Goal: Task Accomplishment & Management: Manage account settings

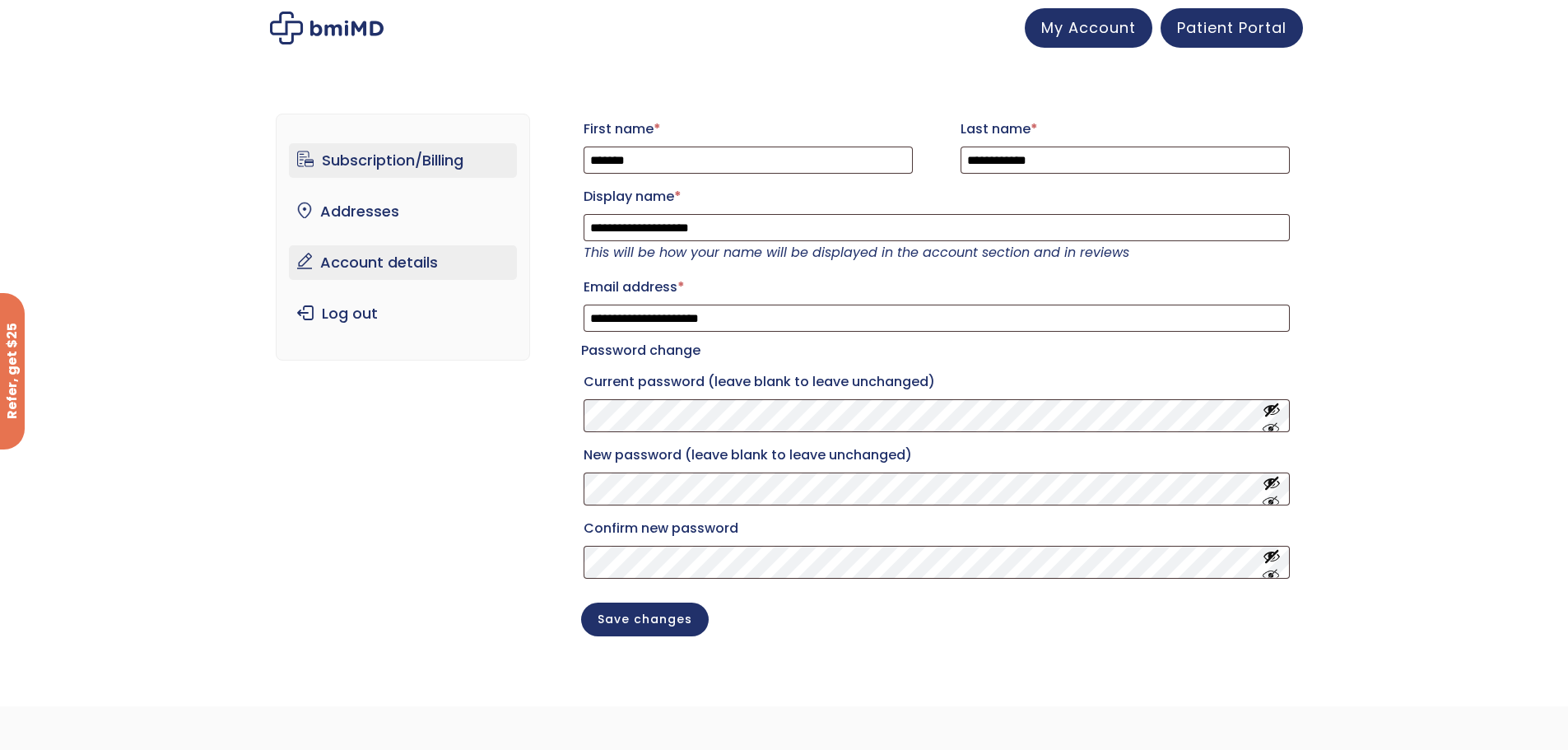
click at [384, 153] on link "Subscription/Billing" at bounding box center [402, 161] width 228 height 35
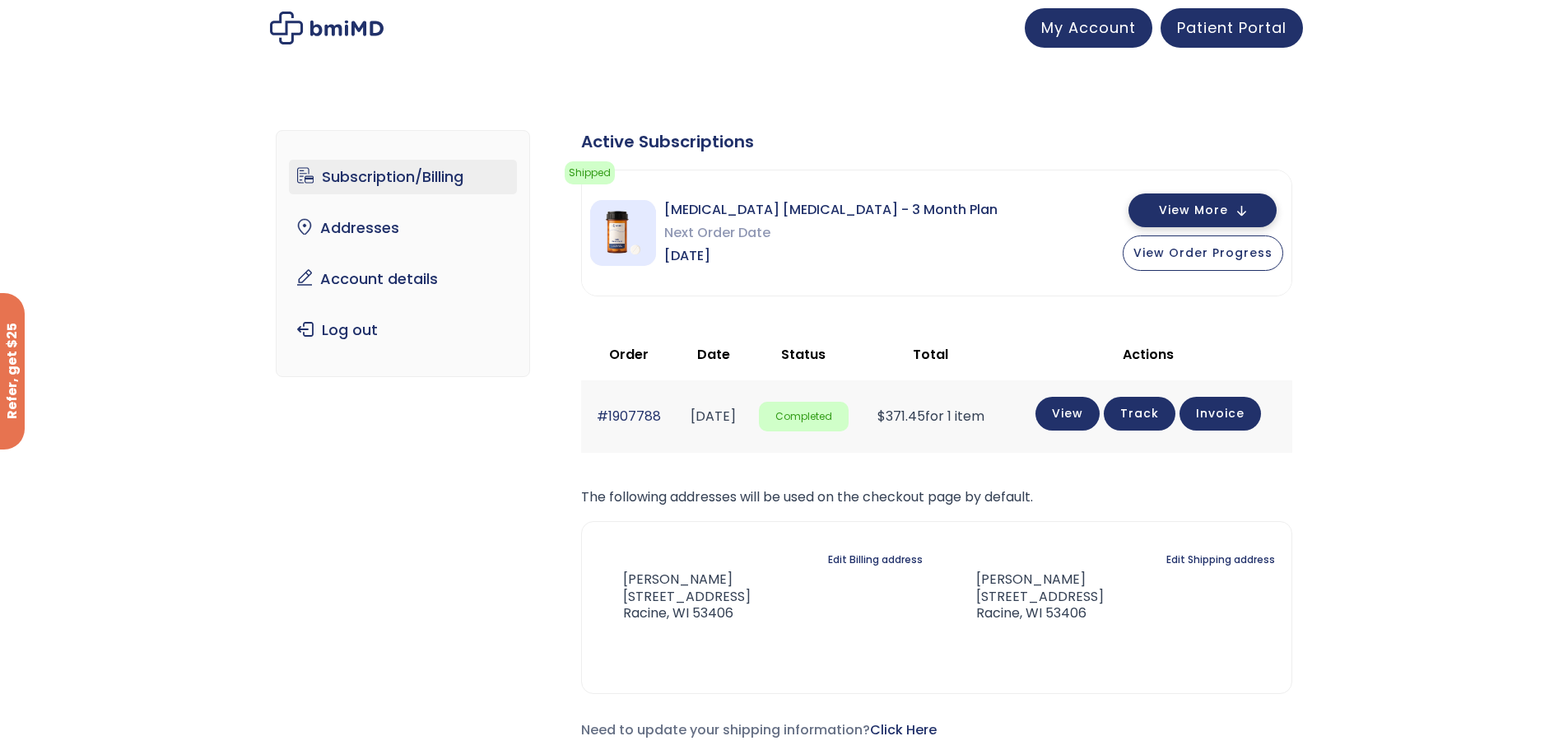
click at [1212, 221] on button "View More" at bounding box center [1202, 210] width 148 height 34
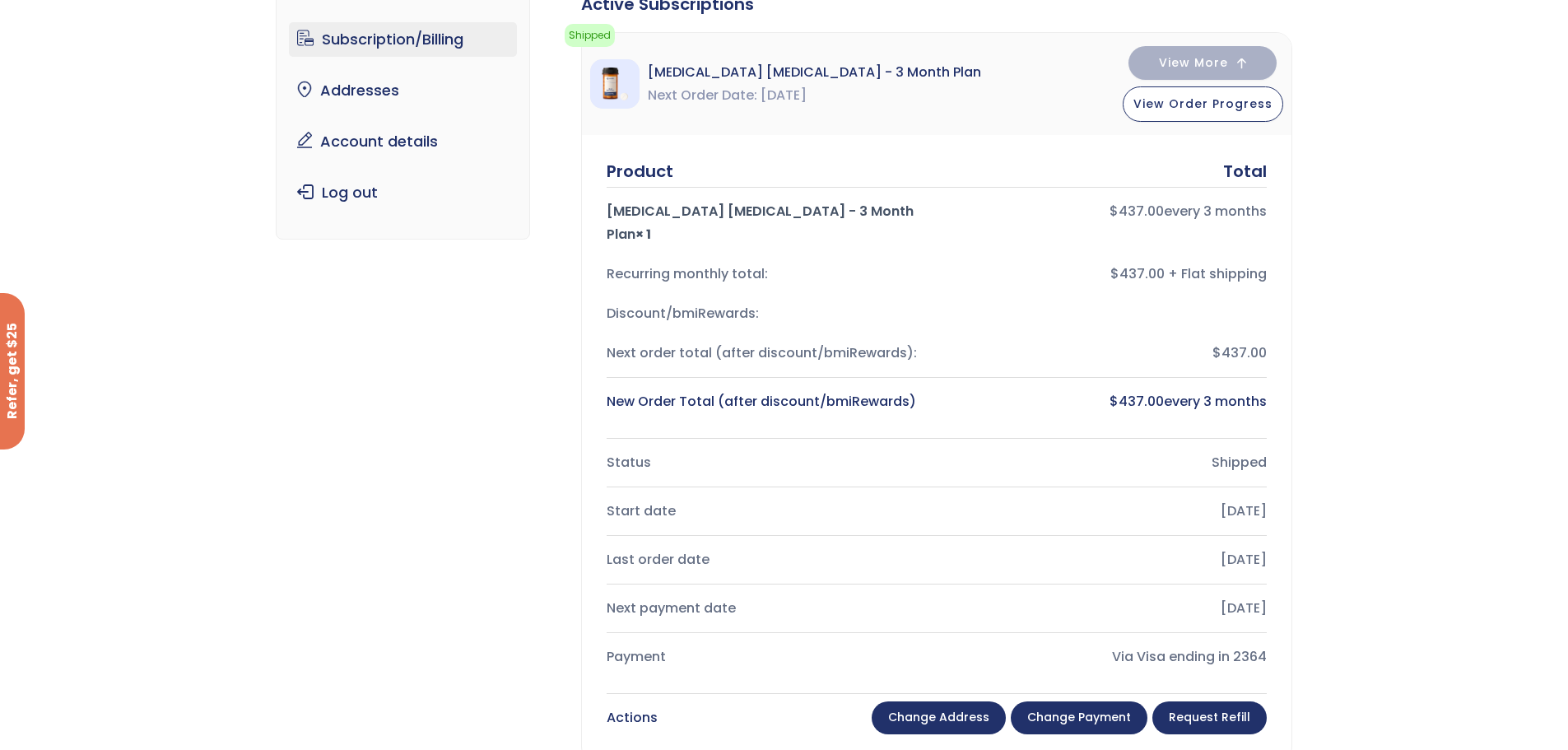
scroll to position [164, 0]
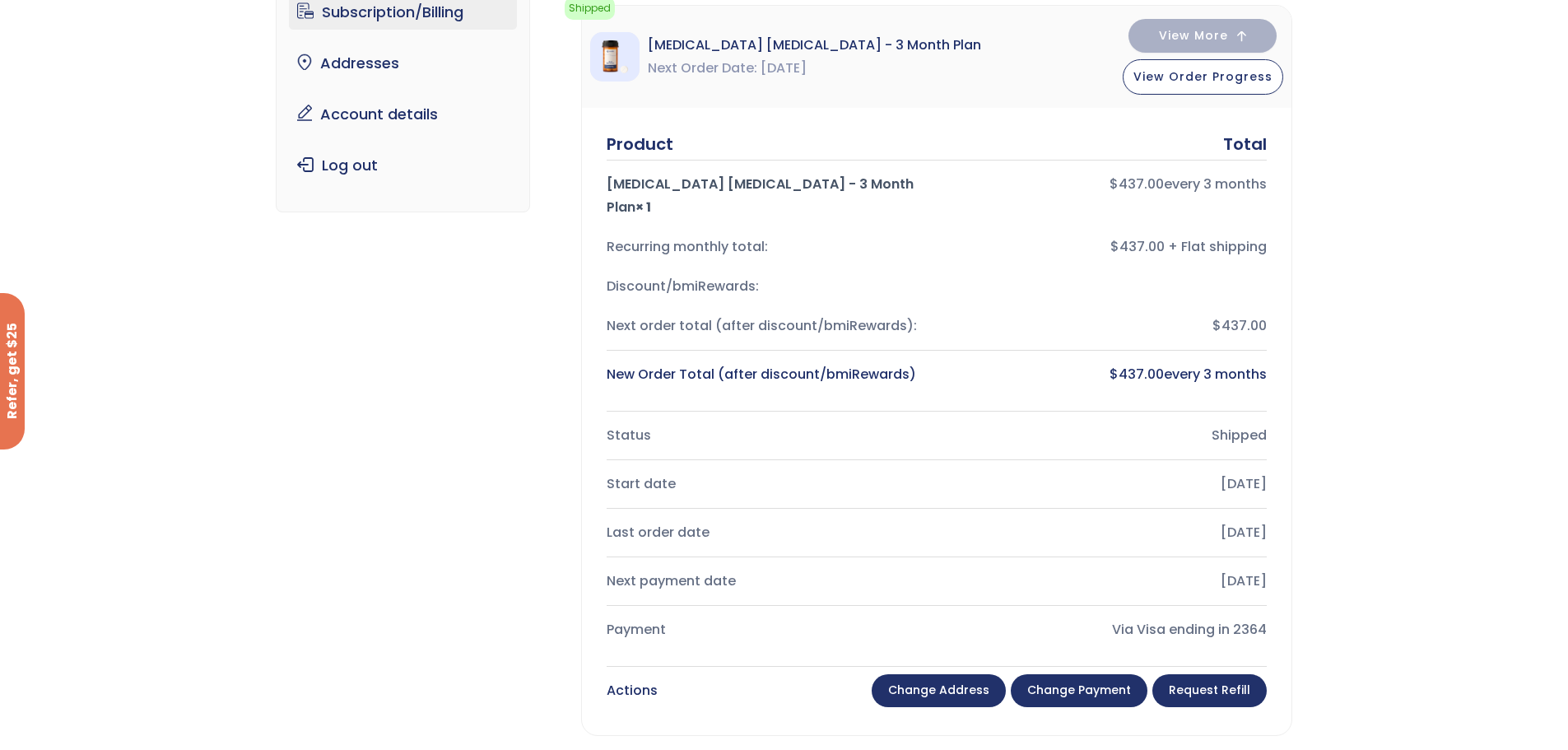
click at [1084, 674] on link "Change payment" at bounding box center [1079, 690] width 137 height 33
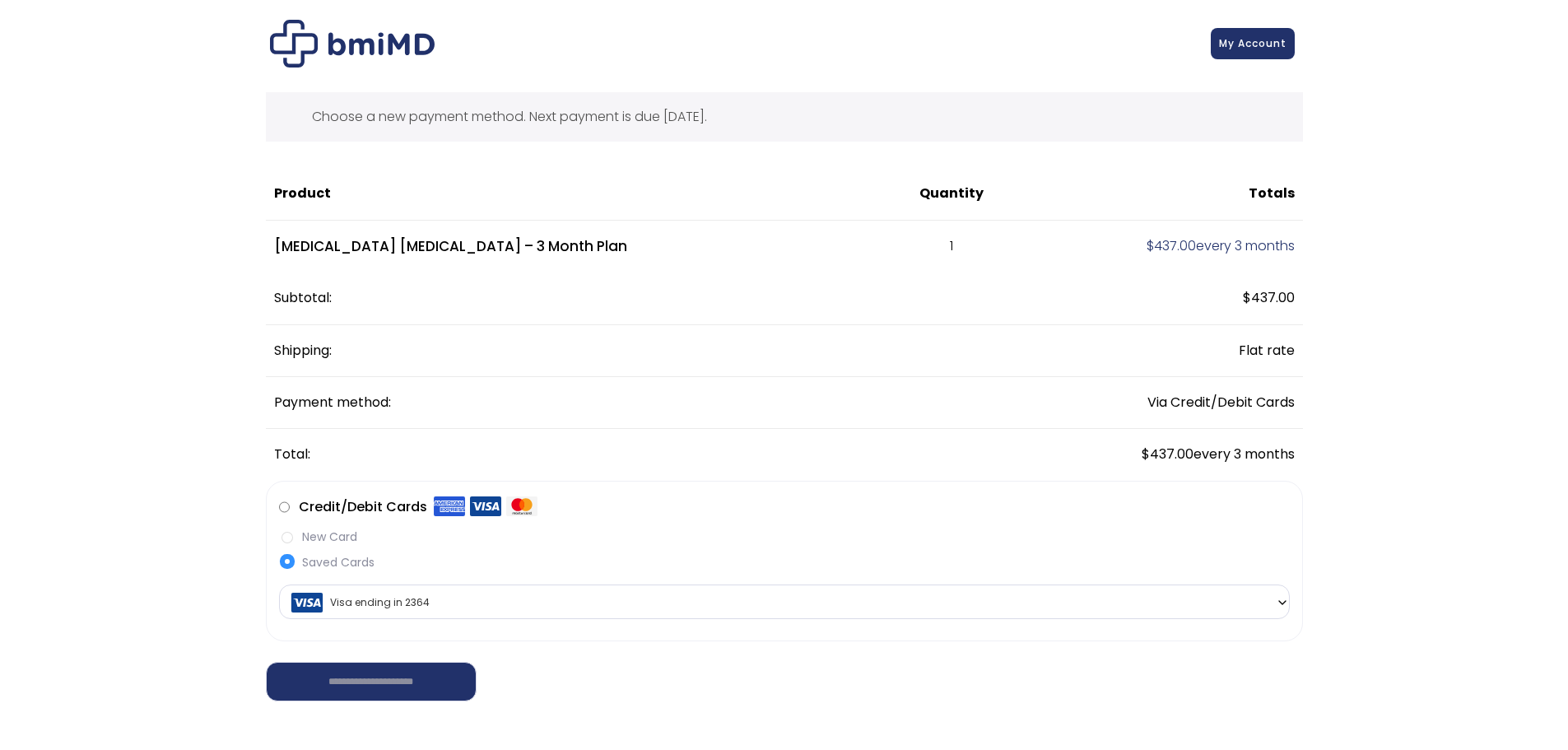
scroll to position [82, 0]
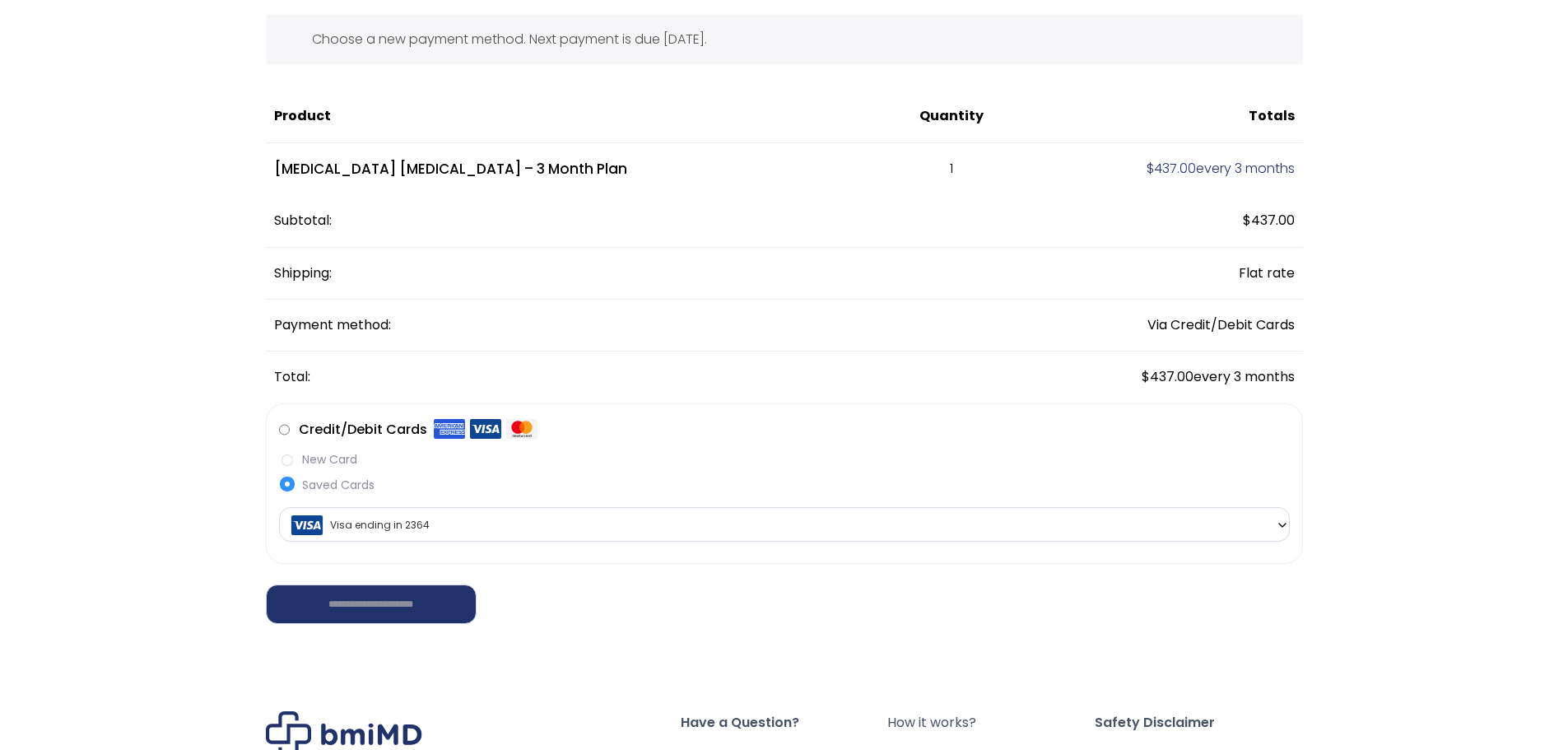
click at [1282, 531] on span at bounding box center [1282, 524] width 13 height 35
click at [671, 449] on div "**********" at bounding box center [785, 490] width 1011 height 95
click at [339, 462] on label "New Card" at bounding box center [785, 459] width 1011 height 17
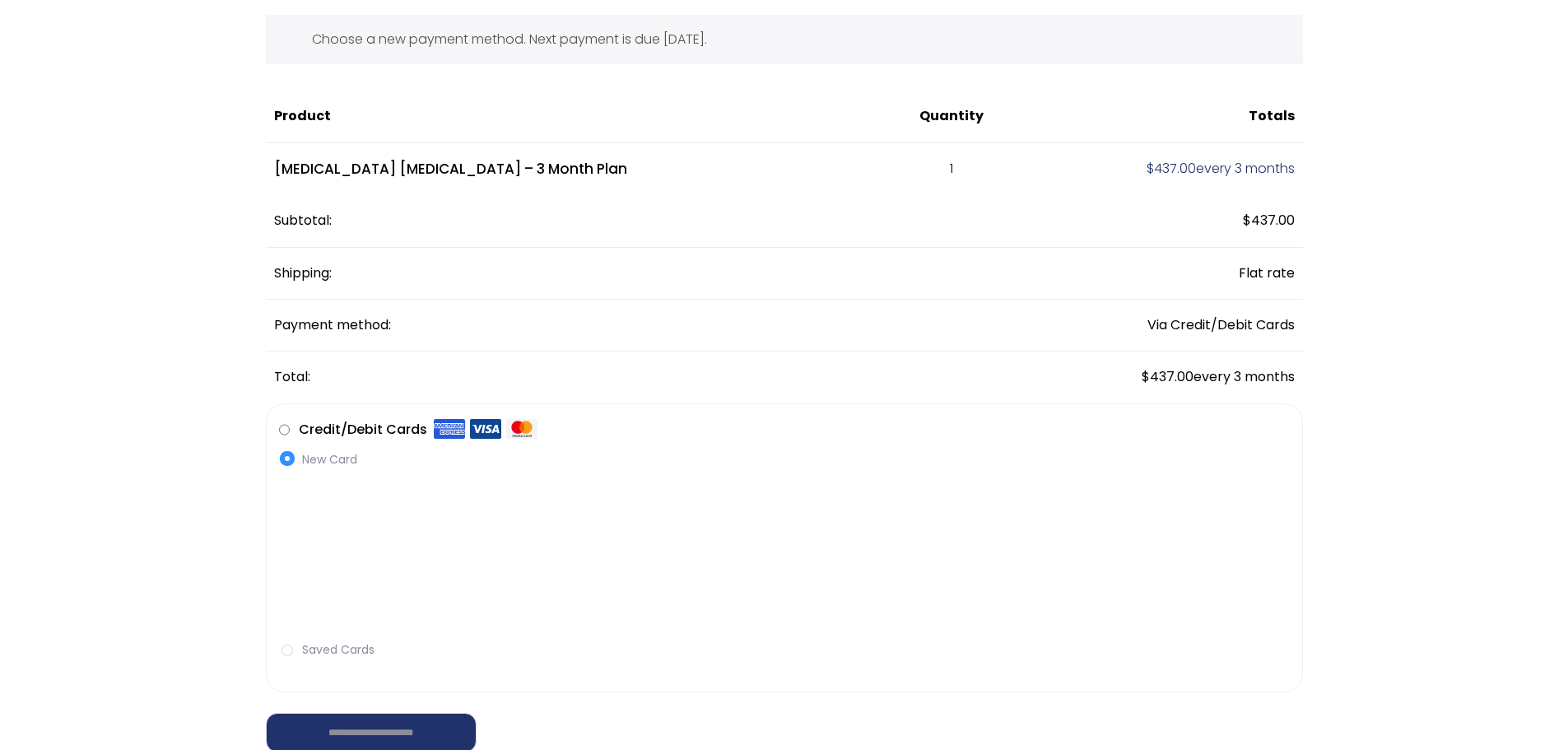
drag, startPoint x: 367, startPoint y: 684, endPoint x: 362, endPoint y: 699, distance: 15.8
click at [367, 685] on ul "**********" at bounding box center [784, 548] width 1037 height 289
click at [362, 735] on input "**********" at bounding box center [390, 732] width 248 height 42
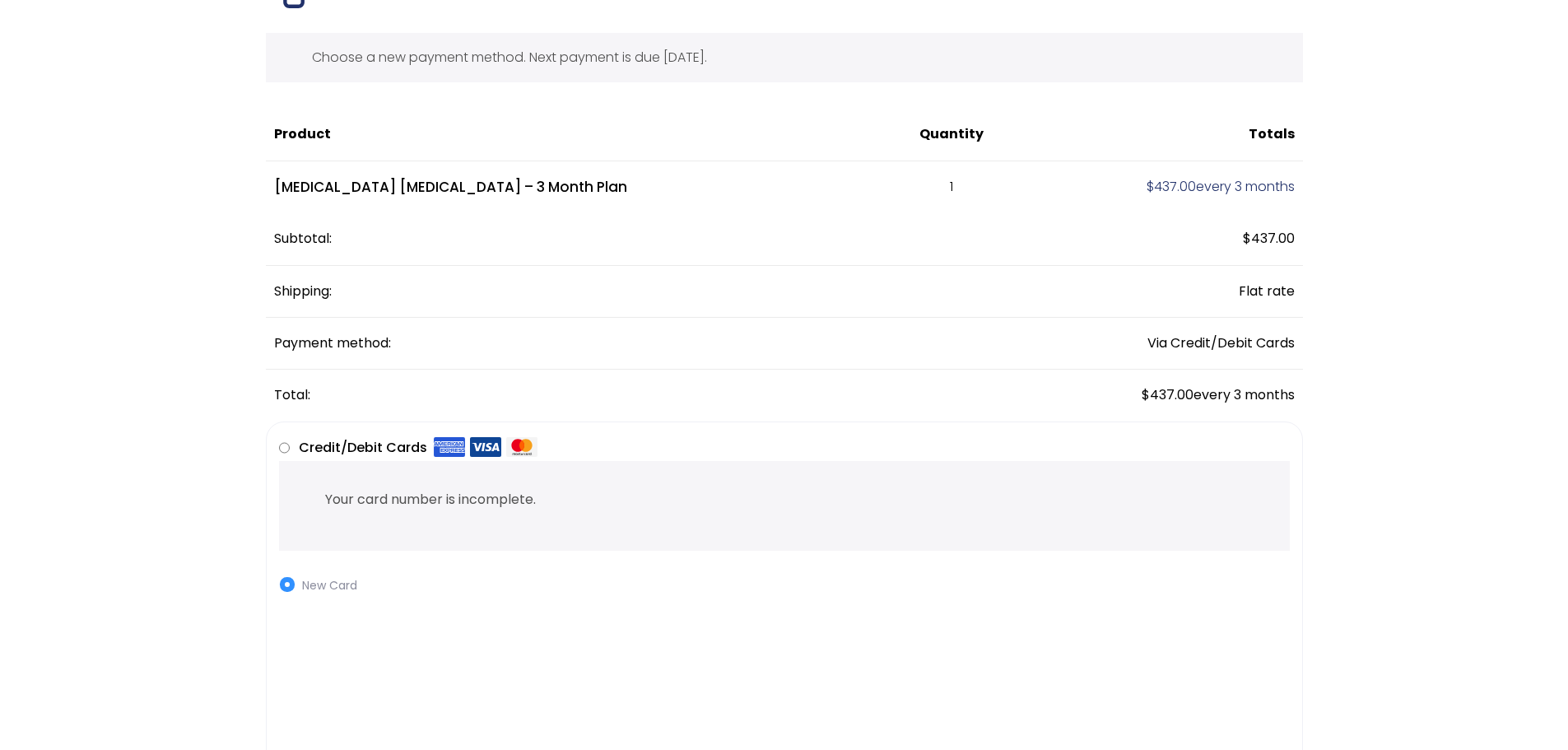
scroll to position [0, 0]
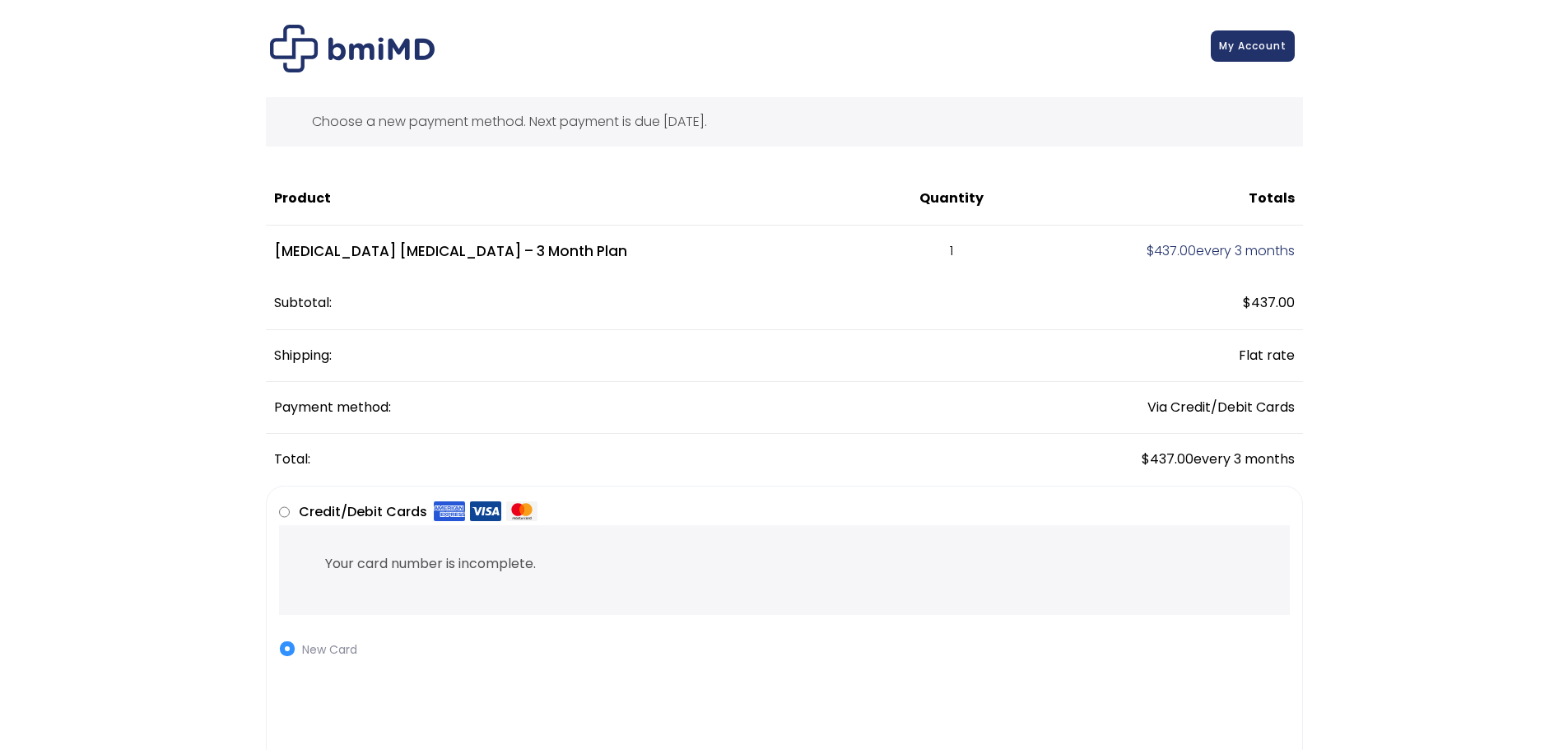
click at [1246, 52] on span "My Account" at bounding box center [1253, 46] width 67 height 14
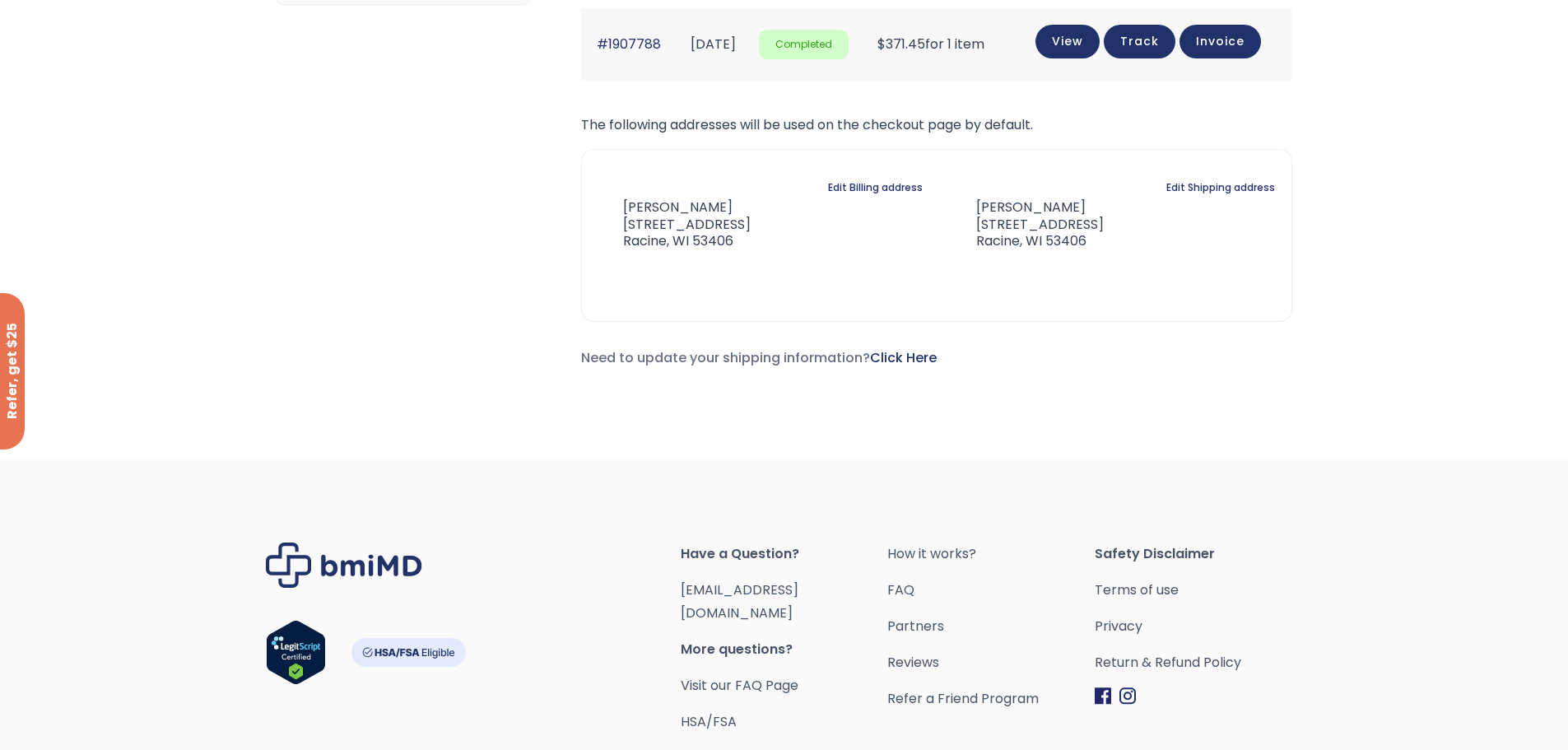
scroll to position [411, 0]
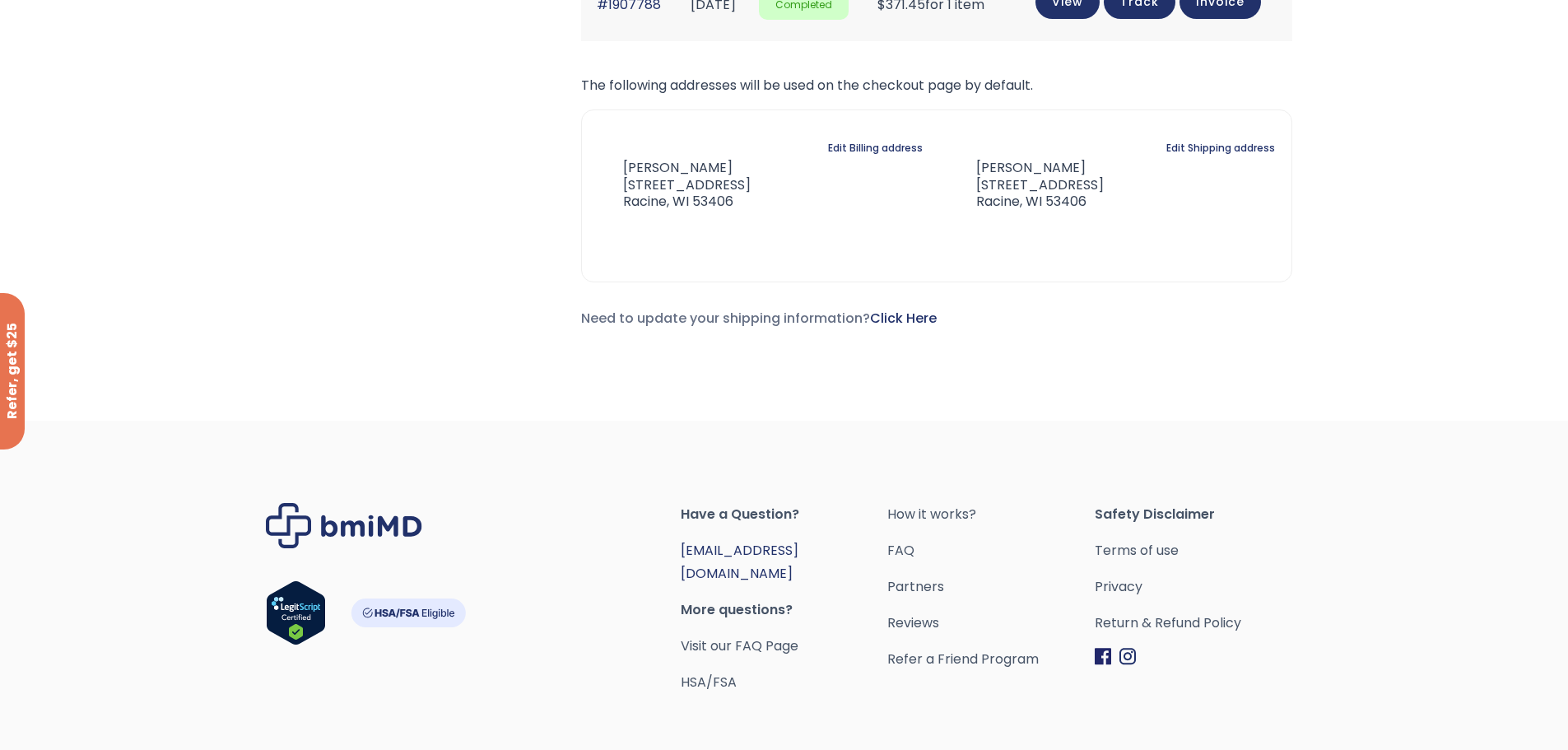
click at [798, 549] on link "[EMAIL_ADDRESS][DOMAIN_NAME]" at bounding box center [739, 562] width 118 height 42
drag, startPoint x: 833, startPoint y: 553, endPoint x: 805, endPoint y: 555, distance: 28.1
click at [808, 555] on span "[EMAIL_ADDRESS][DOMAIN_NAME]" at bounding box center [784, 562] width 207 height 47
click at [829, 550] on span "[EMAIL_ADDRESS][DOMAIN_NAME]" at bounding box center [784, 562] width 207 height 47
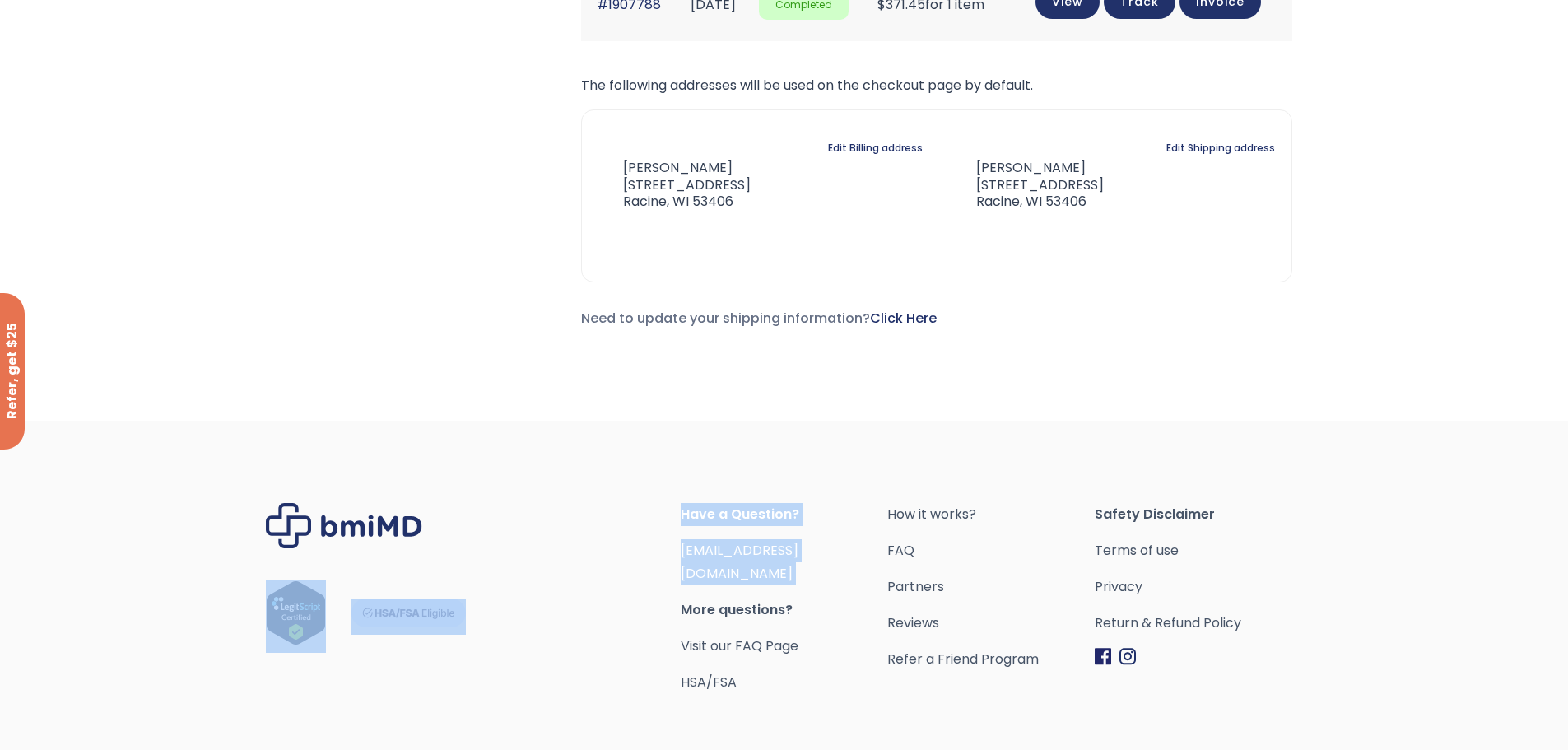
drag, startPoint x: 829, startPoint y: 551, endPoint x: 678, endPoint y: 553, distance: 151.0
click at [678, 553] on div "Have a Question? orders@bmiMD.com More questions? Visit our FAQ Page HSA/FSA Ho…" at bounding box center [784, 597] width 1037 height 191
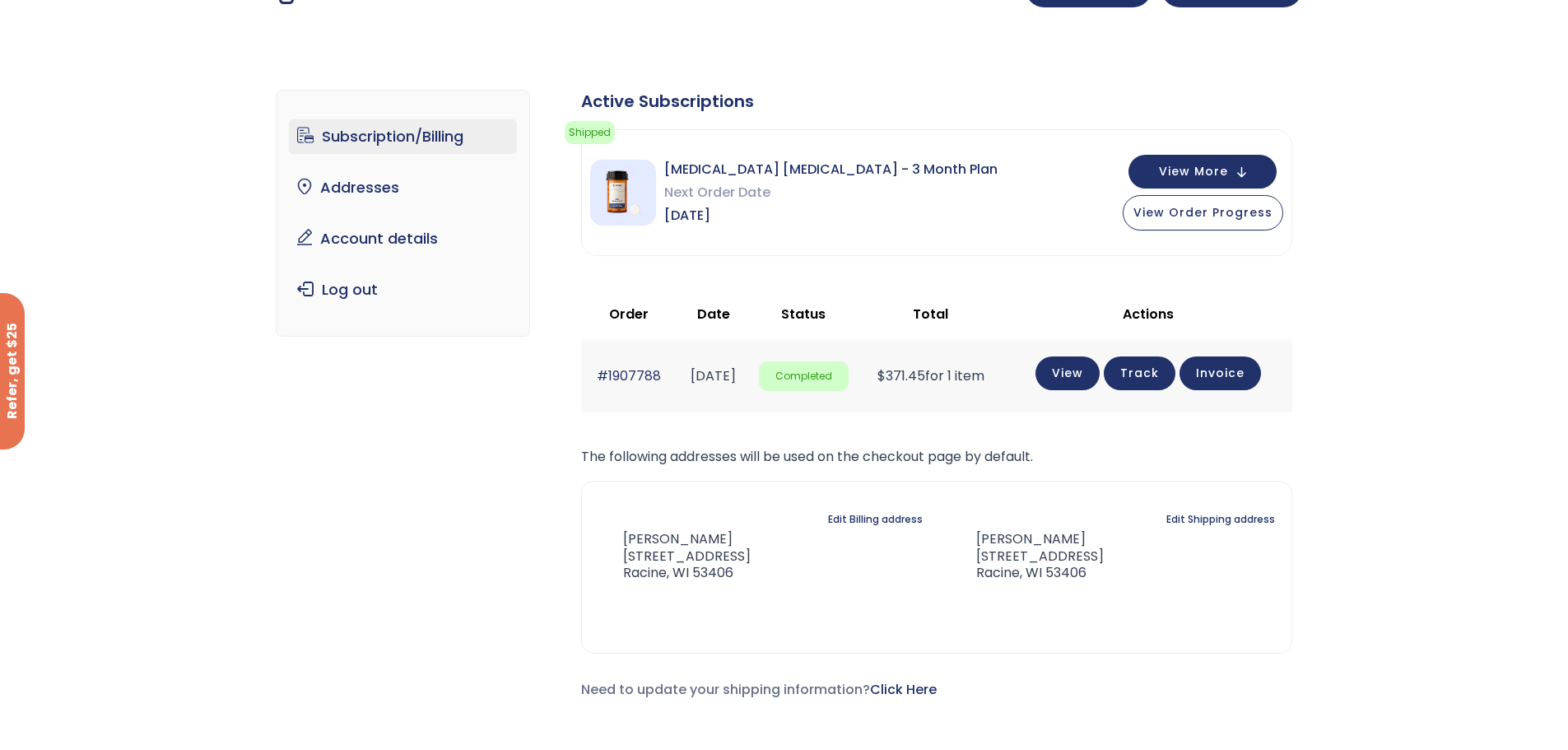
scroll to position [0, 0]
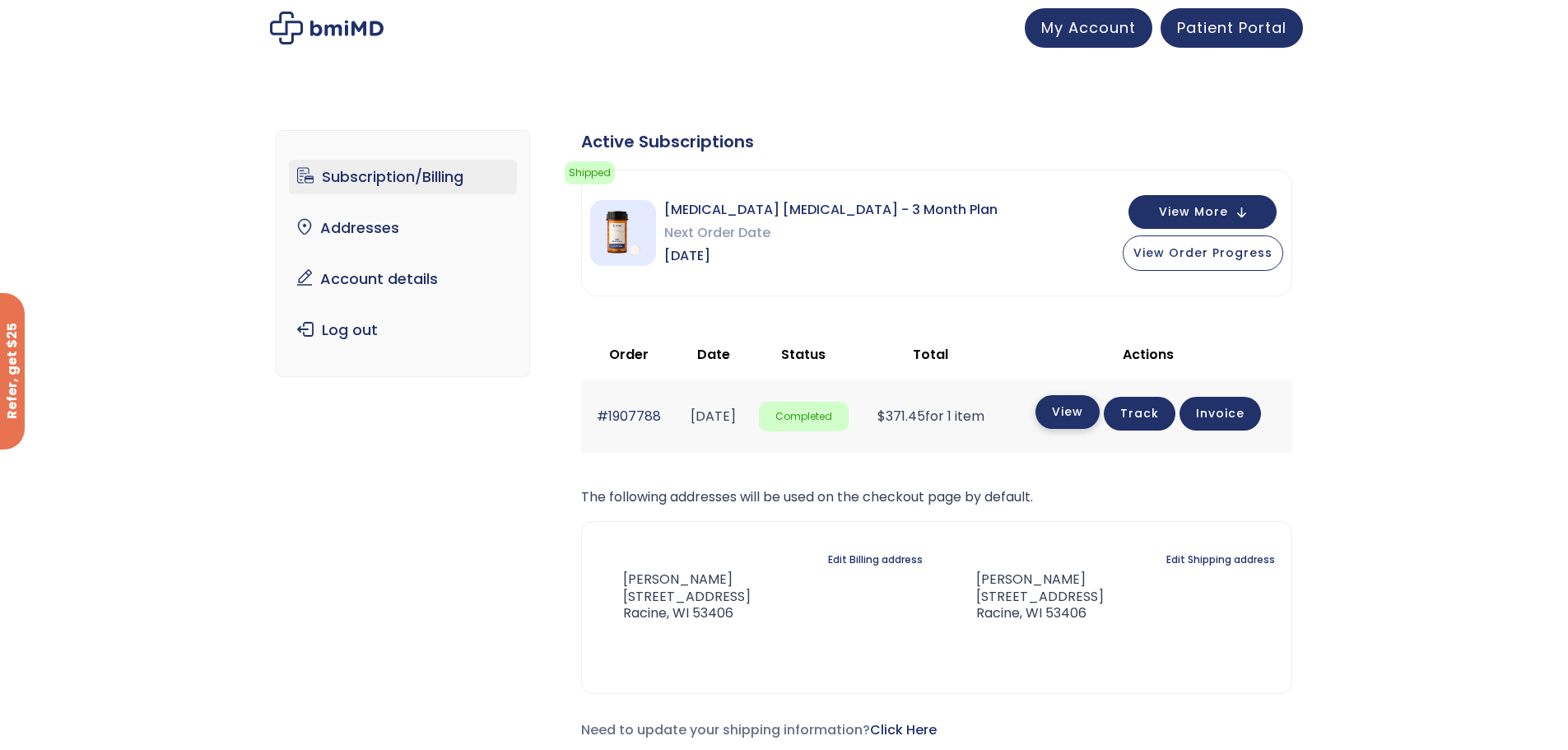
click at [1088, 418] on link "View" at bounding box center [1067, 412] width 64 height 34
click at [1199, 255] on span "View Order Progress" at bounding box center [1203, 251] width 139 height 17
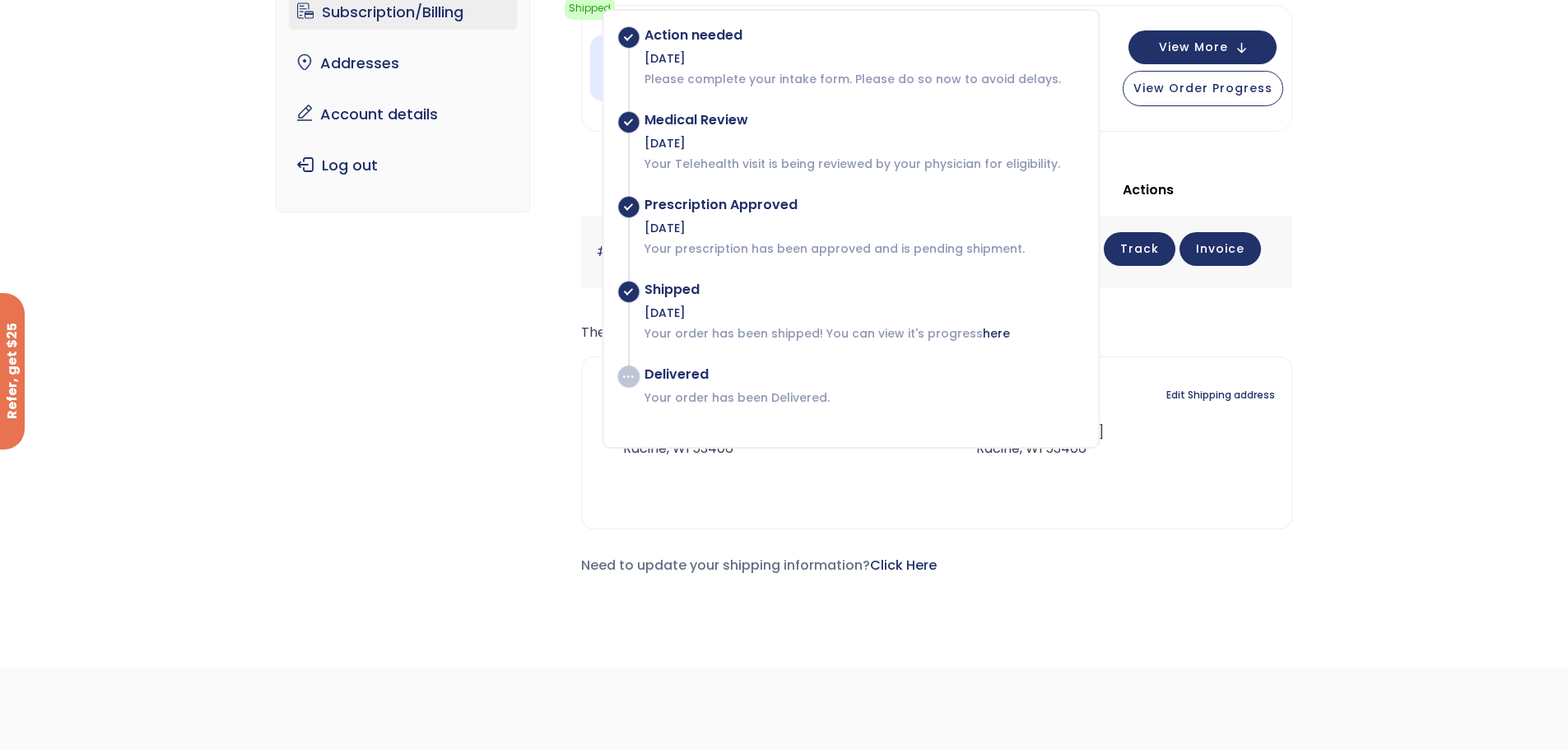
scroll to position [82, 0]
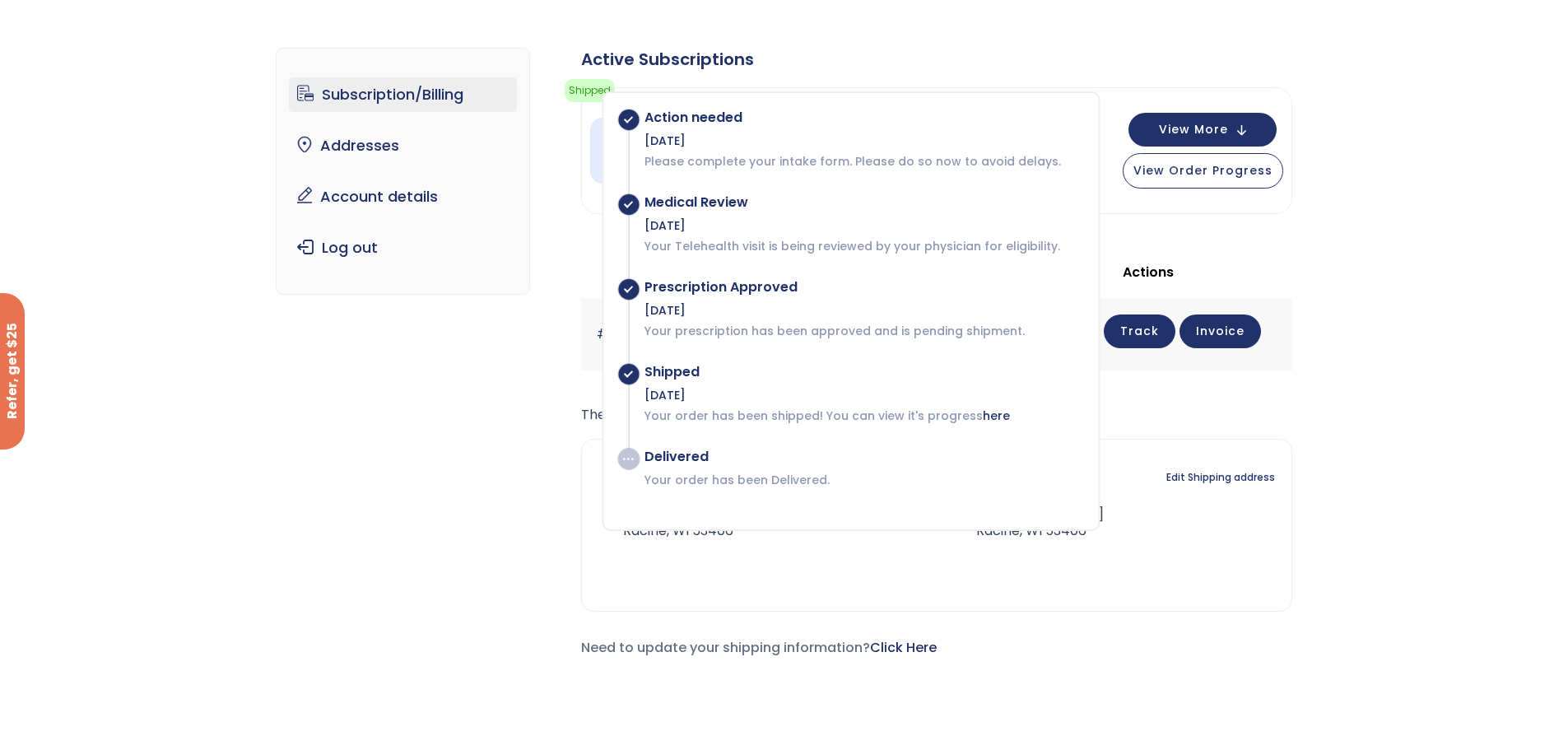
click at [1362, 401] on div "Subscription/Billing bmiRewards Addresses Account details Submit a Review Log o…" at bounding box center [784, 366] width 1568 height 701
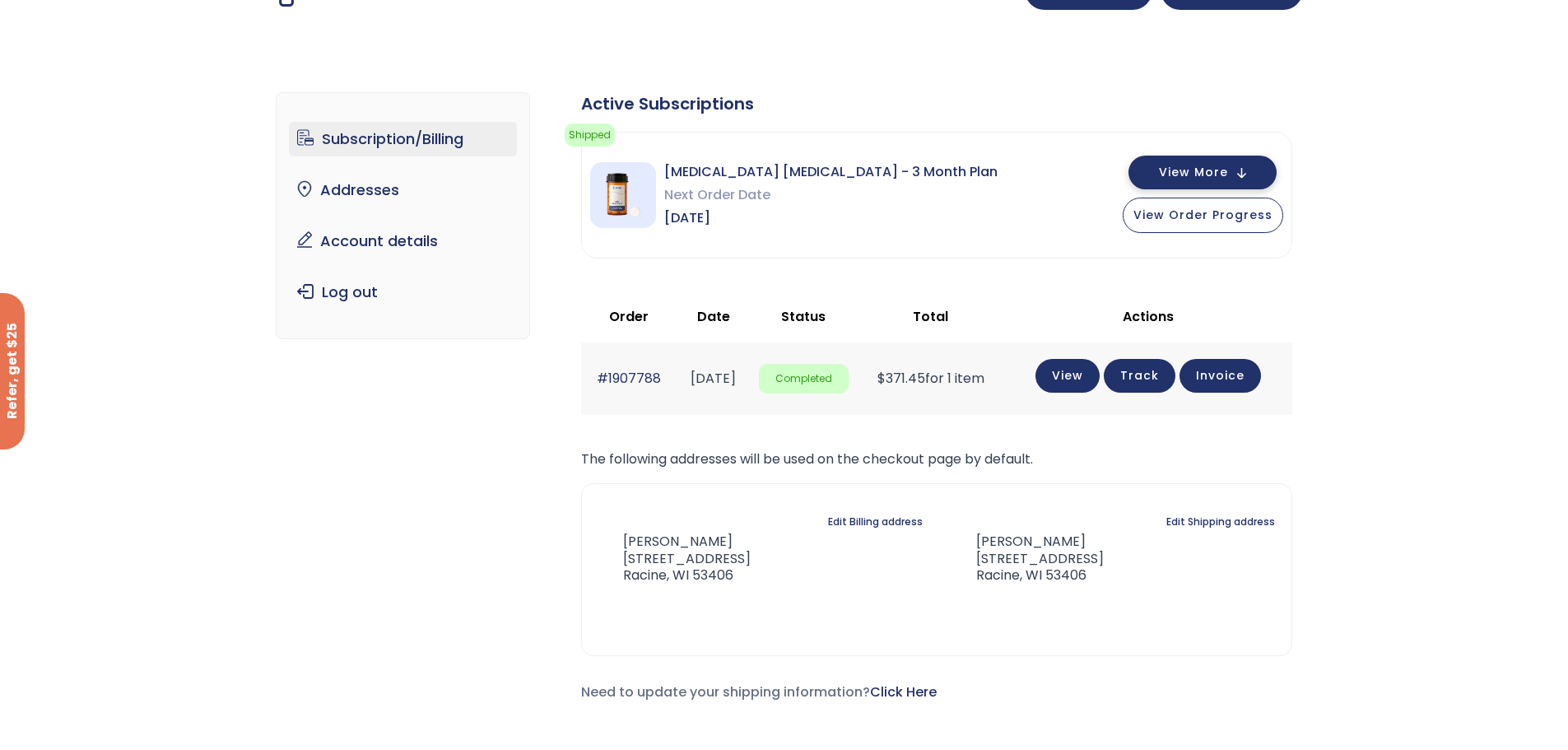
scroll to position [0, 0]
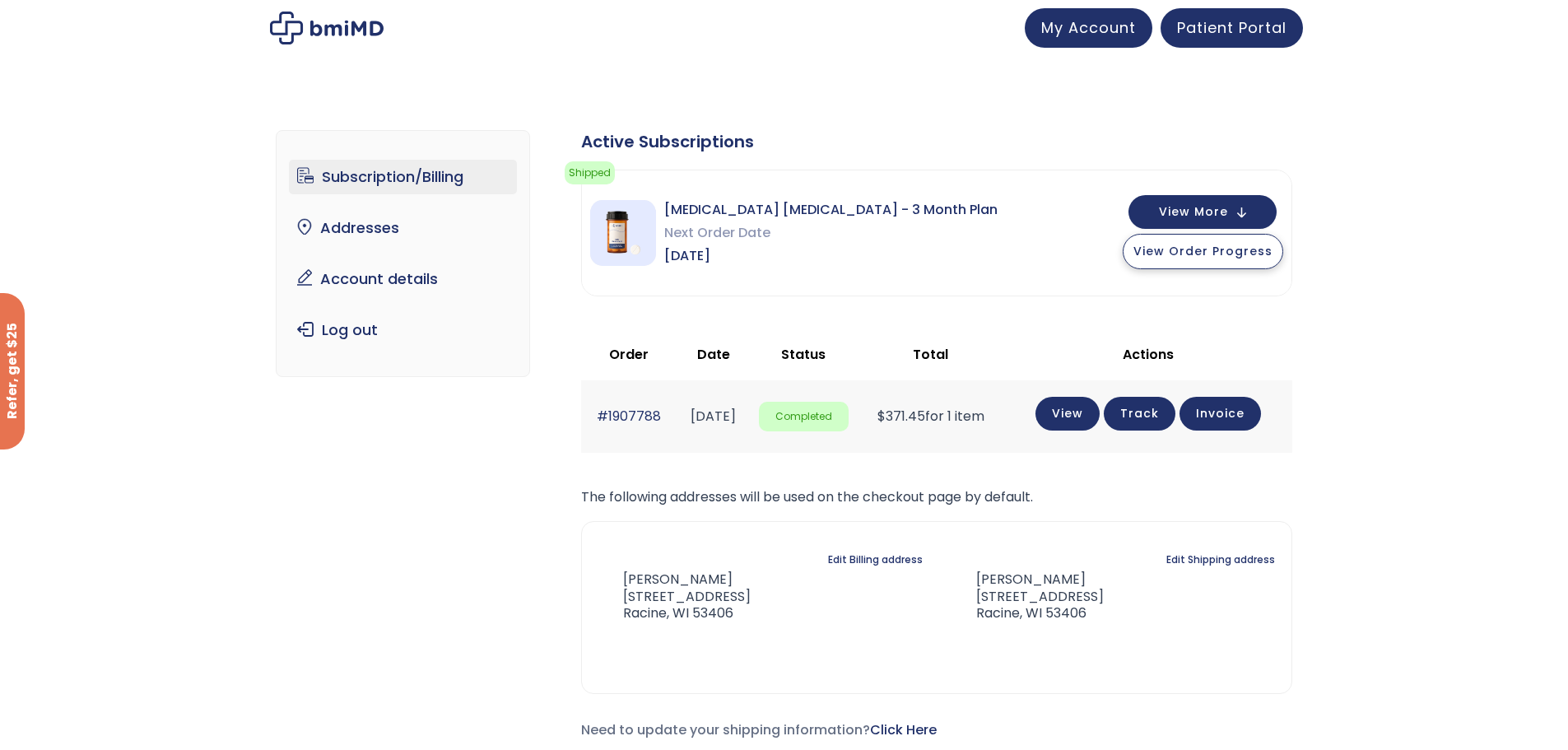
click at [1207, 260] on button "View Order Progress" at bounding box center [1203, 252] width 161 height 36
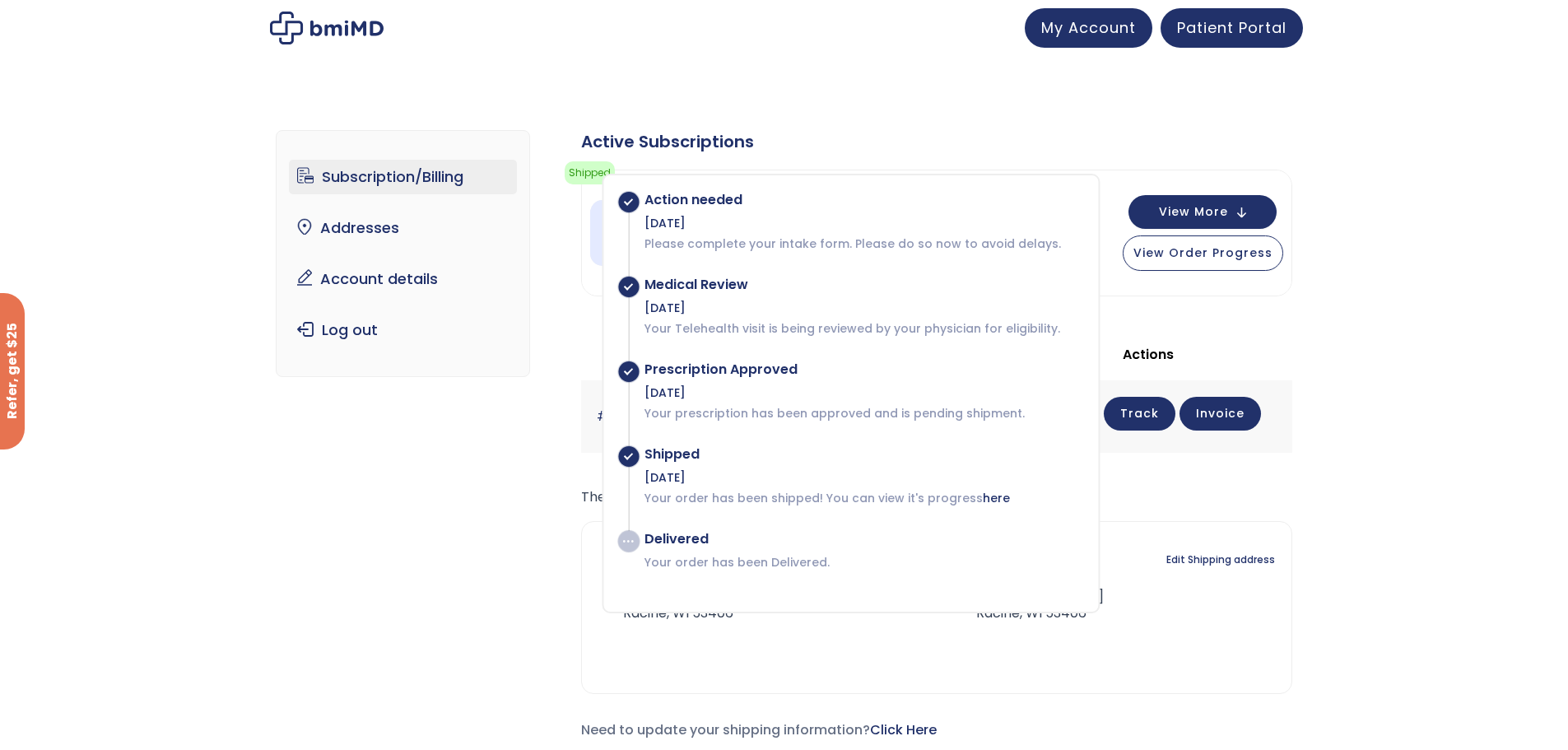
click at [1287, 321] on div "Active Subscriptions Shipped Your order has been shipped! You can view its prog…" at bounding box center [937, 435] width 712 height 611
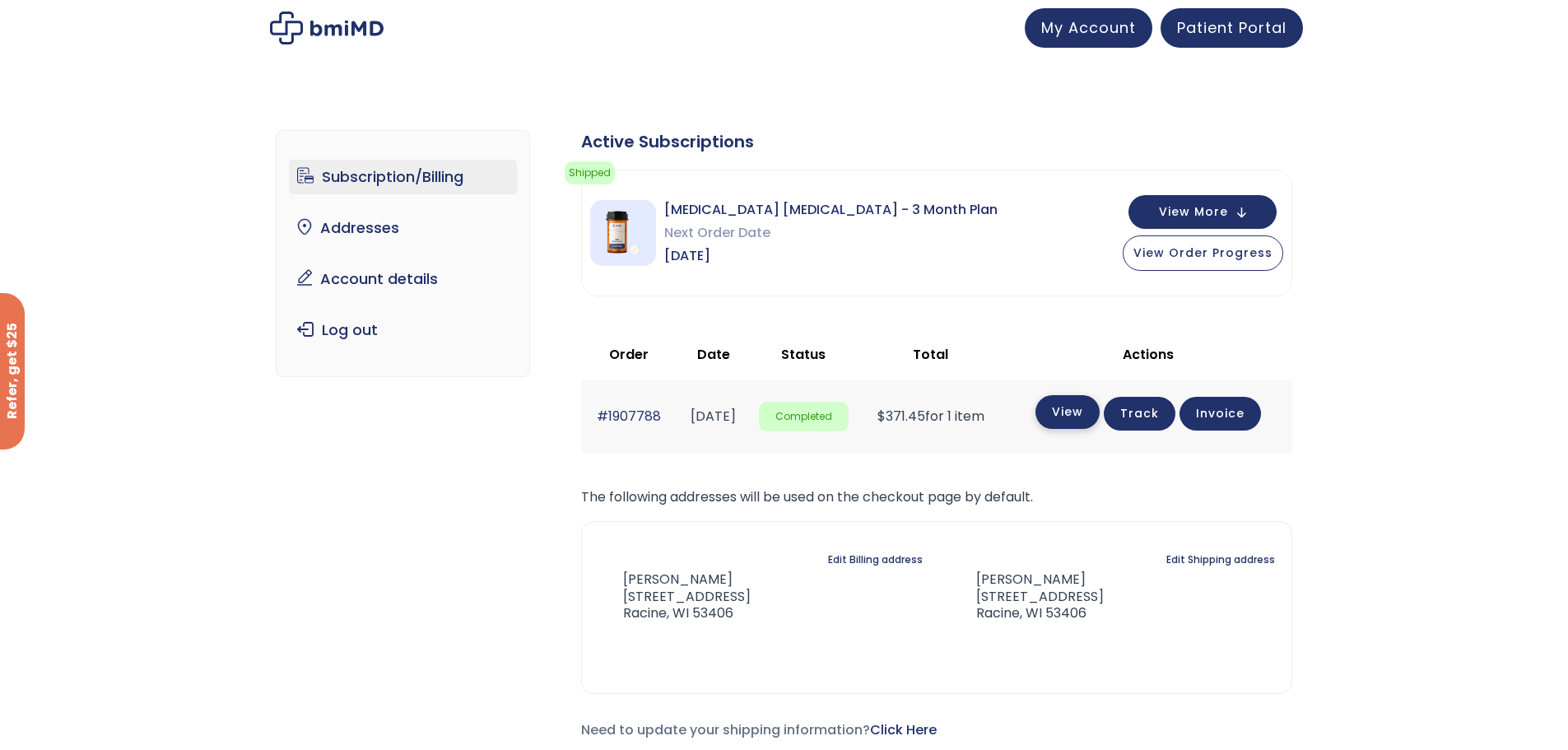
click at [1100, 404] on link "View" at bounding box center [1067, 412] width 64 height 34
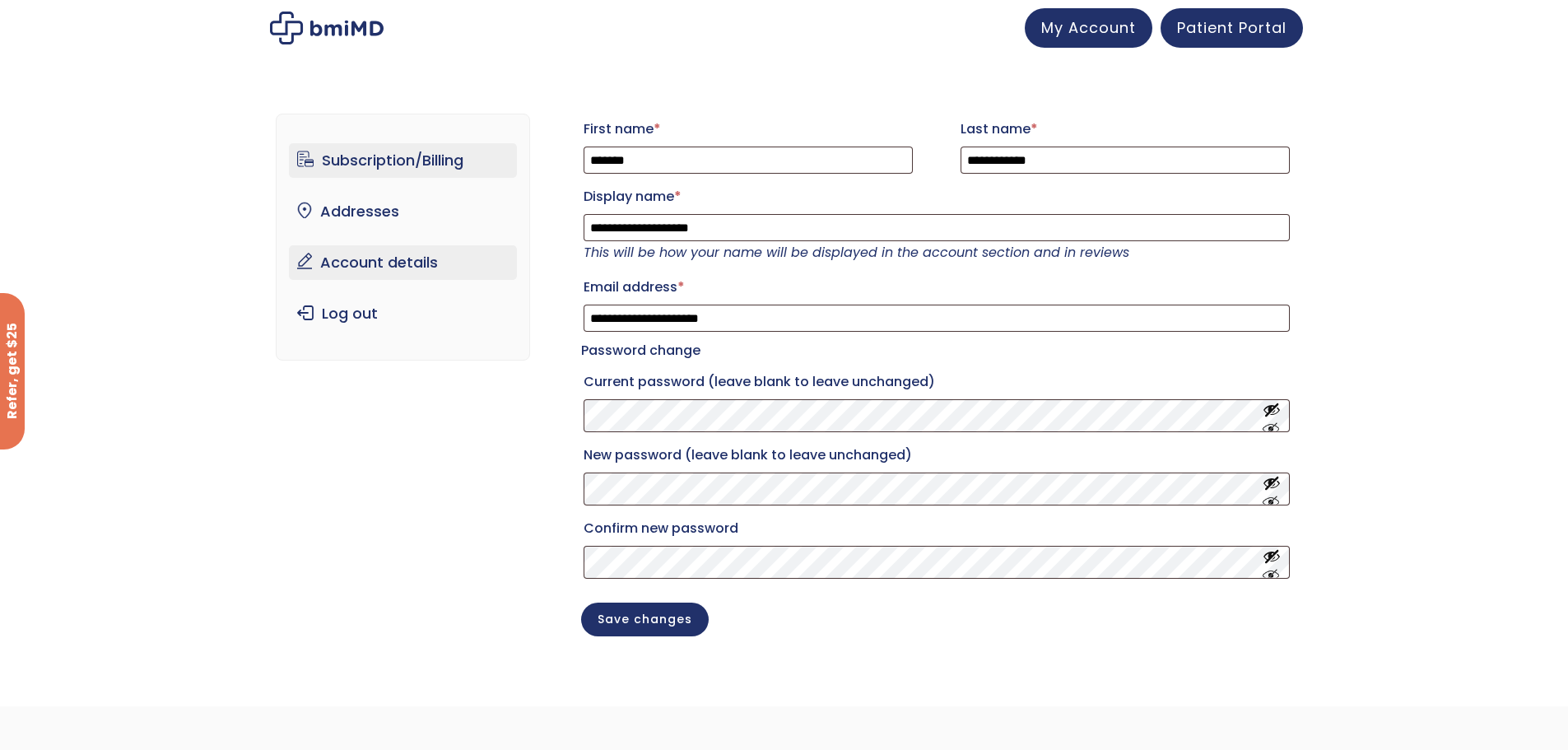
click at [391, 156] on link "Subscription/Billing" at bounding box center [402, 161] width 228 height 35
